Goal: Find specific page/section: Find specific page/section

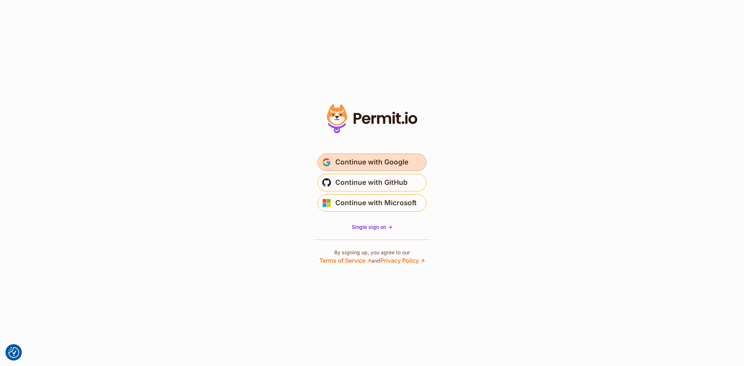
click at [363, 160] on span "Continue with Google" at bounding box center [371, 162] width 73 height 12
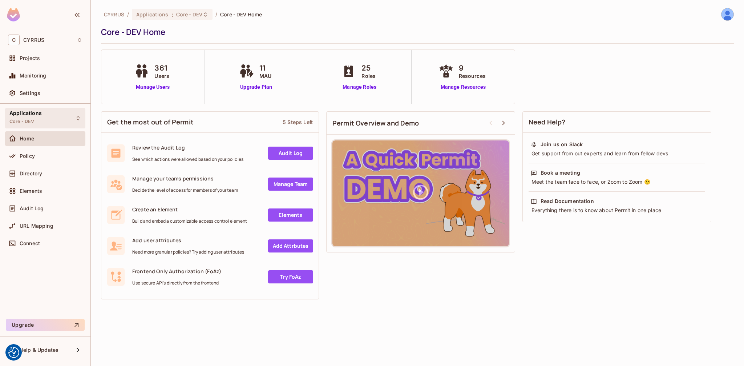
click at [65, 115] on div "Applications Core - DEV" at bounding box center [45, 118] width 80 height 20
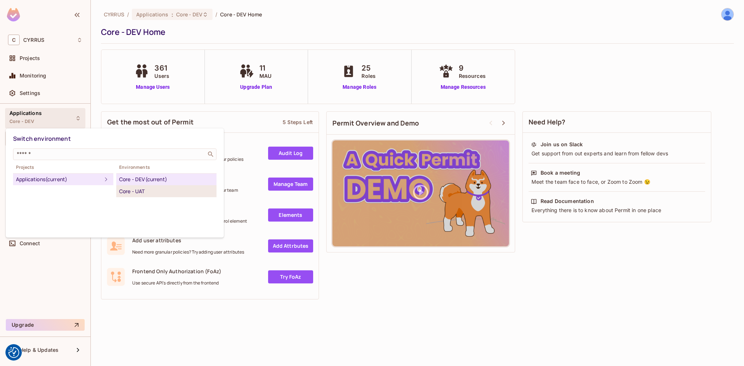
click at [126, 193] on div "Core - UAT" at bounding box center [166, 191] width 94 height 9
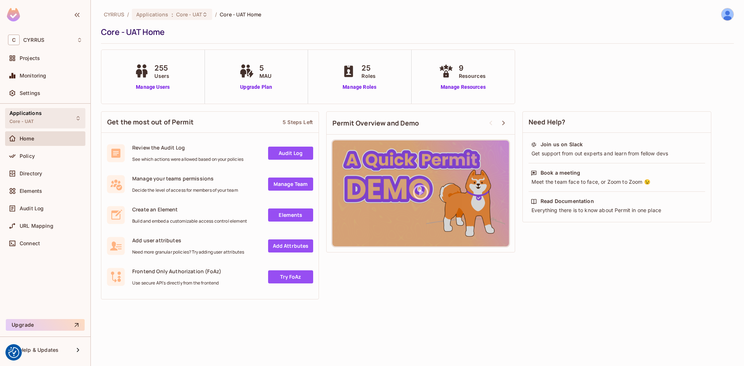
click at [53, 120] on div "Applications Core - UAT" at bounding box center [45, 118] width 80 height 20
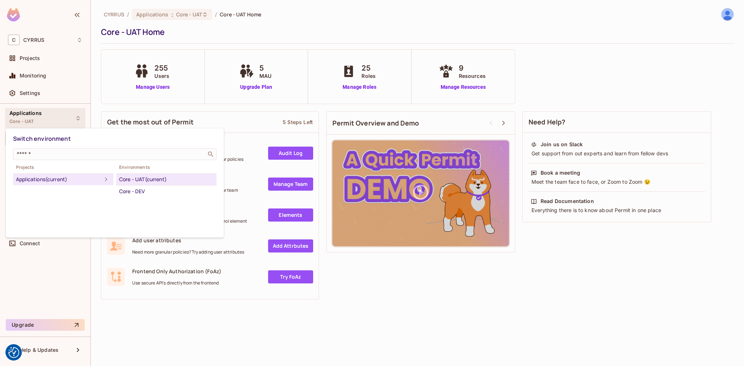
click at [405, 309] on div at bounding box center [372, 183] width 744 height 366
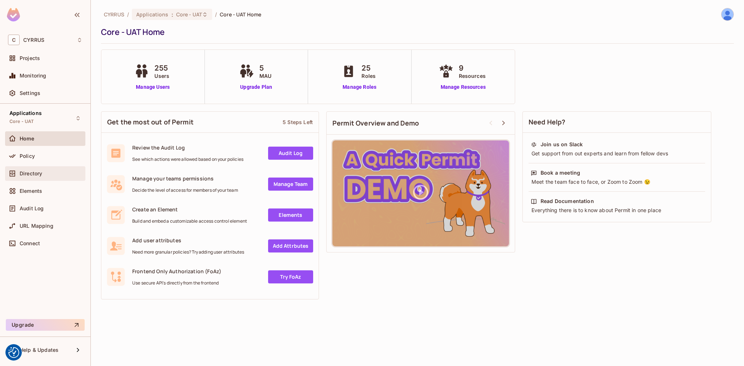
click at [32, 172] on span "Directory" at bounding box center [31, 173] width 23 height 6
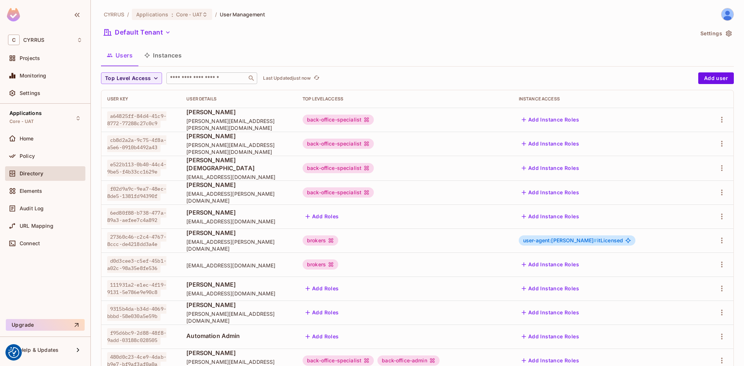
click at [199, 76] on input "text" at bounding box center [207, 77] width 76 height 7
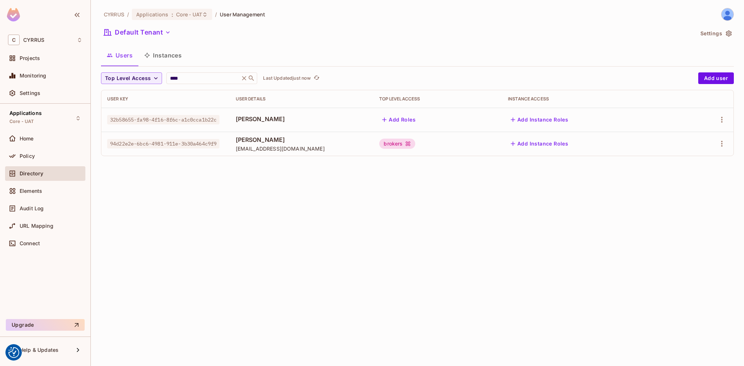
drag, startPoint x: 222, startPoint y: 119, endPoint x: 274, endPoint y: 119, distance: 52.0
click at [274, 119] on td "Petr Tieftrunk" at bounding box center [302, 120] width 144 height 24
click at [274, 119] on span "Petr Tieftrunk" at bounding box center [302, 119] width 132 height 8
click at [176, 79] on input "****" at bounding box center [203, 77] width 69 height 7
click at [195, 79] on input "****" at bounding box center [203, 77] width 69 height 7
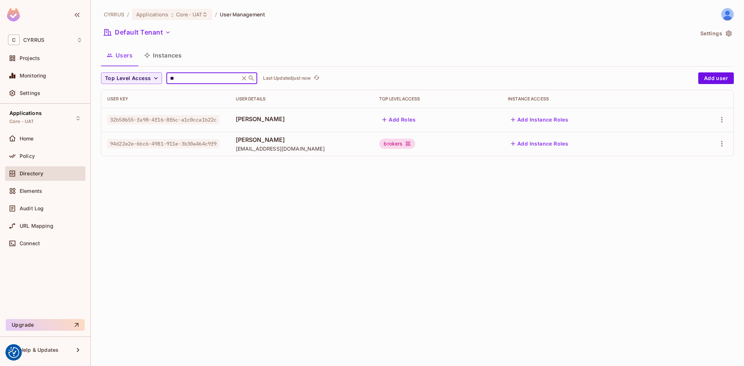
type input "*"
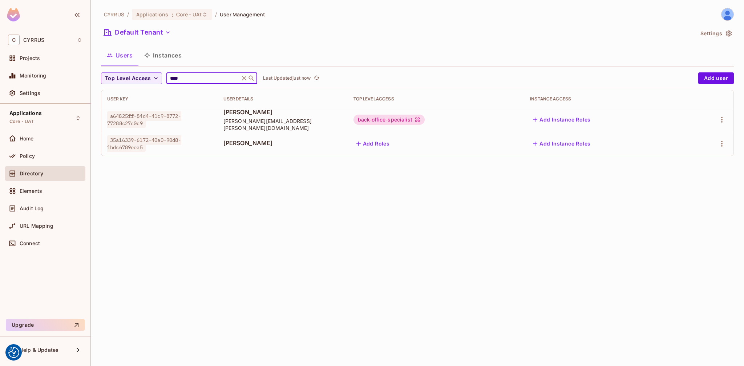
type input "****"
click at [243, 78] on icon at bounding box center [244, 78] width 4 height 4
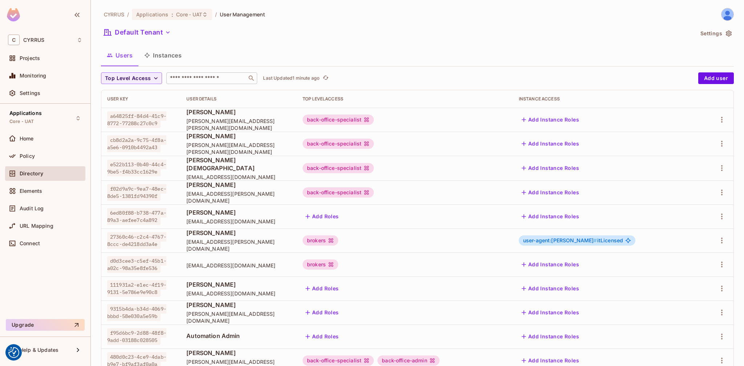
click at [221, 78] on input "text" at bounding box center [207, 77] width 76 height 7
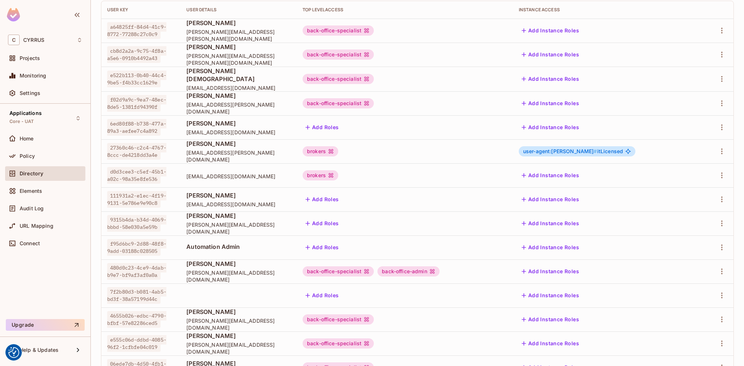
scroll to position [142, 0]
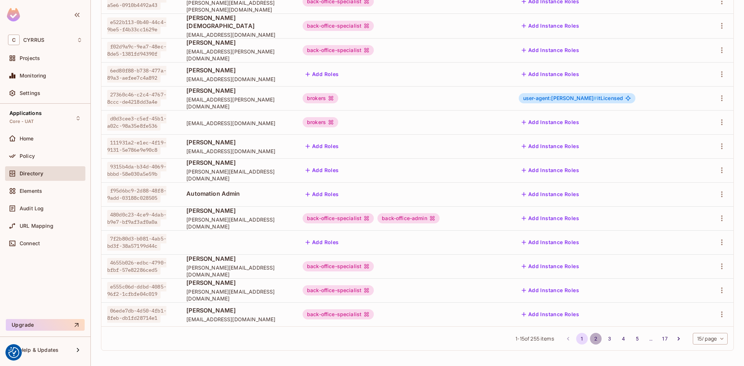
click at [590, 338] on button "2" at bounding box center [596, 338] width 12 height 12
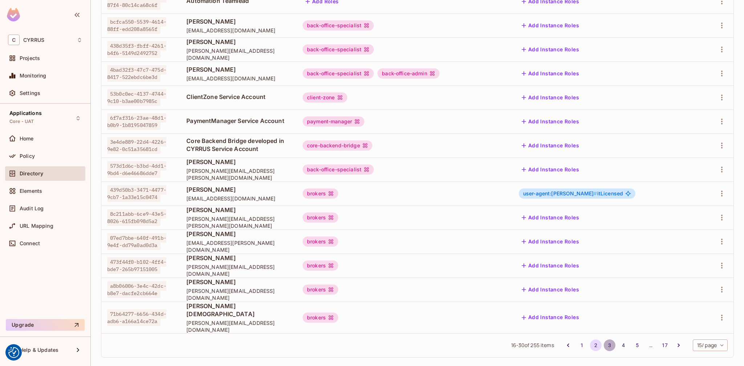
click at [605, 339] on button "3" at bounding box center [610, 345] width 12 height 12
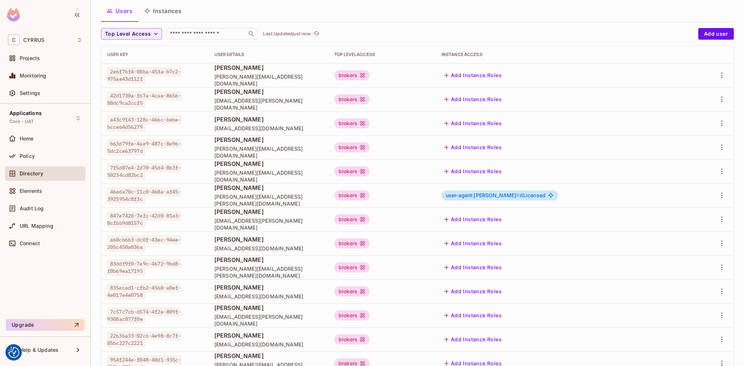
scroll to position [131, 0]
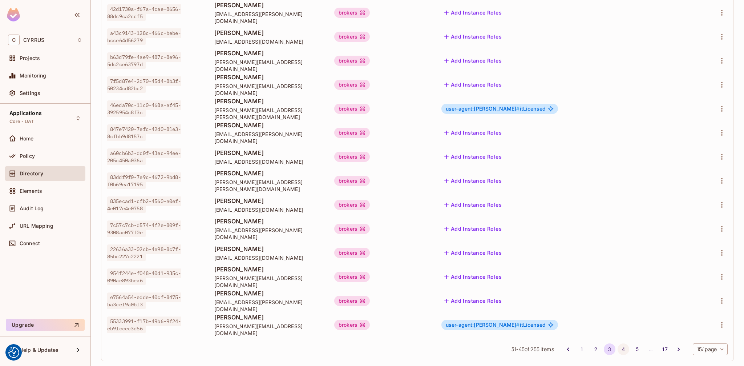
click at [618, 349] on button "4" at bounding box center [624, 349] width 12 height 12
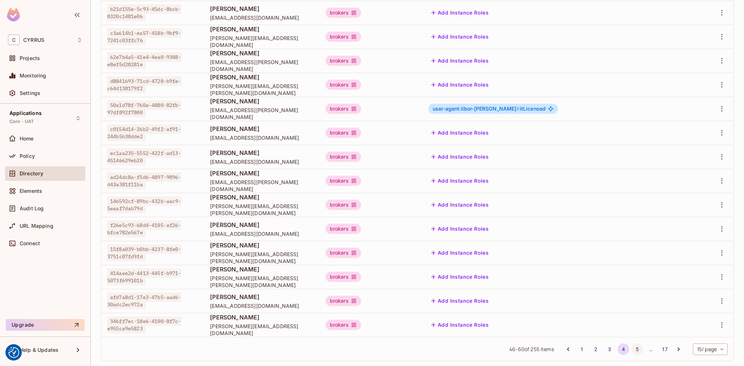
click at [631, 346] on button "5" at bounding box center [637, 349] width 12 height 12
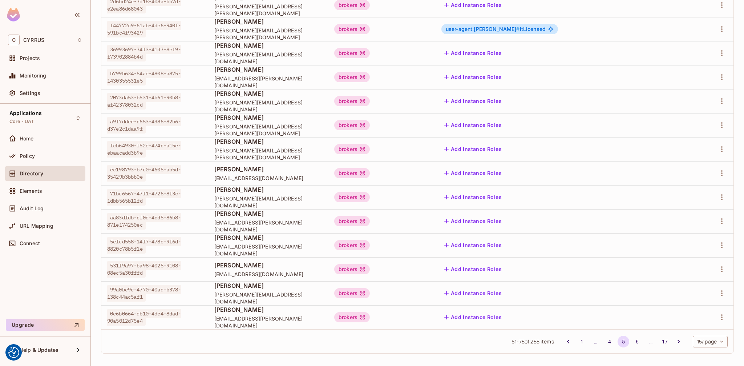
scroll to position [142, 0]
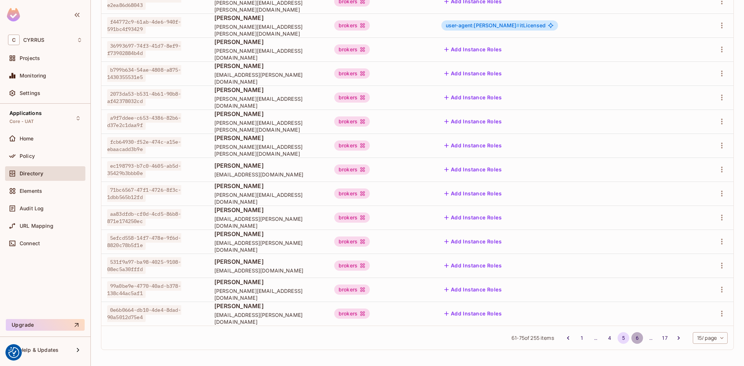
click at [631, 338] on button "6" at bounding box center [637, 338] width 12 height 12
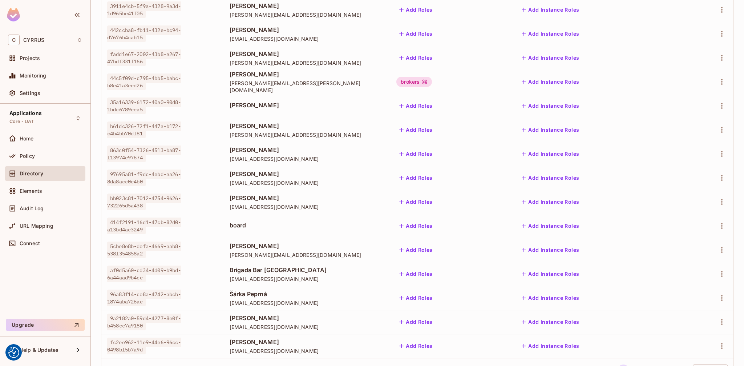
scroll to position [131, 0]
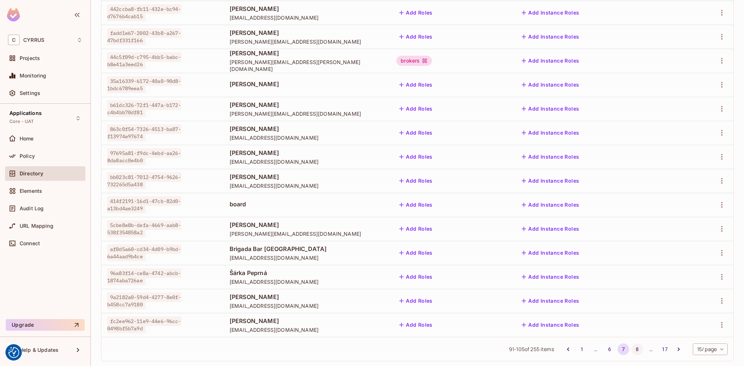
click at [631, 347] on button "8" at bounding box center [637, 349] width 12 height 12
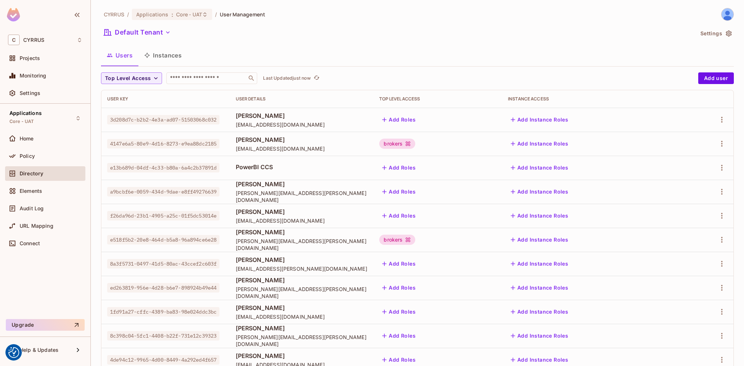
scroll to position [142, 0]
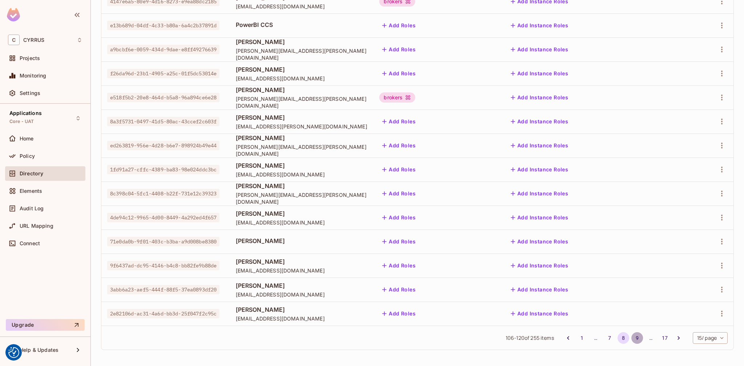
click at [631, 338] on button "9" at bounding box center [637, 338] width 12 height 12
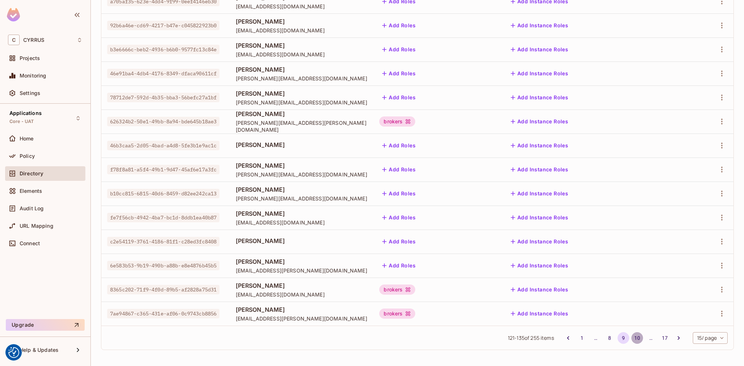
click at [633, 338] on button "10" at bounding box center [637, 338] width 12 height 12
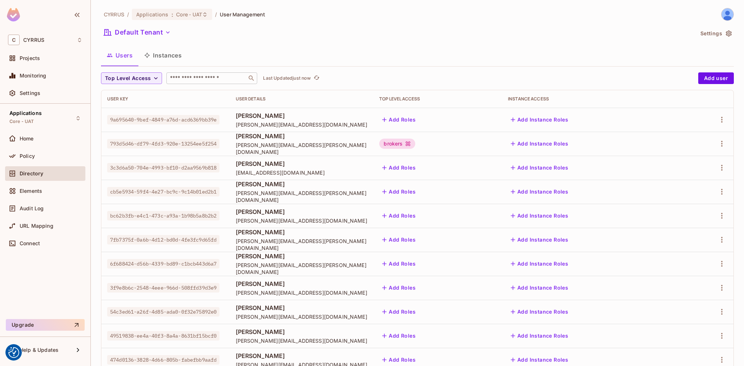
click at [207, 81] on input "text" at bounding box center [207, 77] width 76 height 7
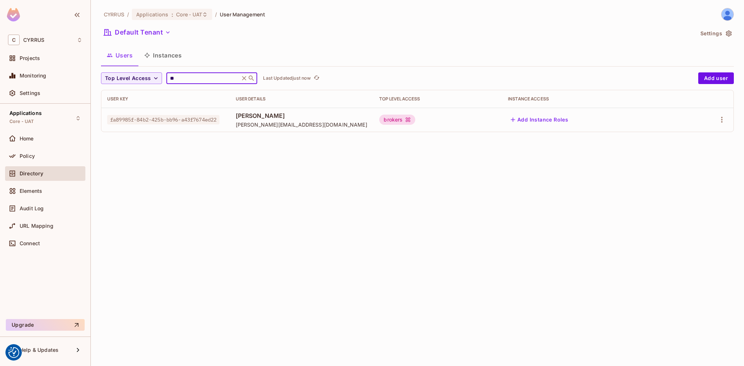
type input "*"
